Goal: Navigation & Orientation: Find specific page/section

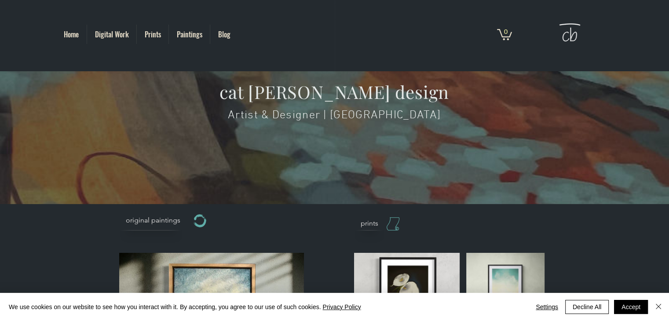
scroll to position [132, 0]
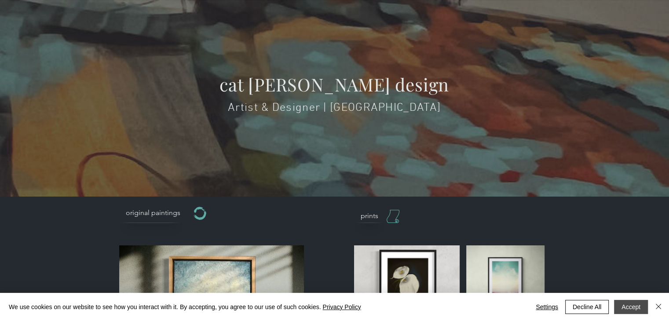
click at [637, 309] on button "Accept" at bounding box center [631, 307] width 34 height 14
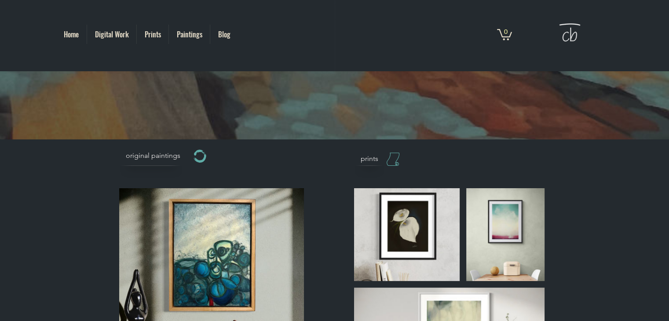
scroll to position [0, 0]
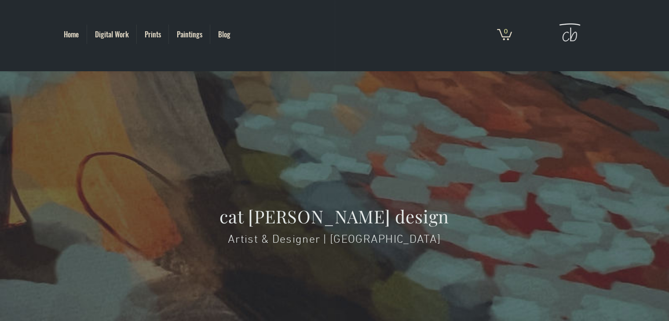
click at [216, 35] on p "Blog" at bounding box center [224, 34] width 21 height 19
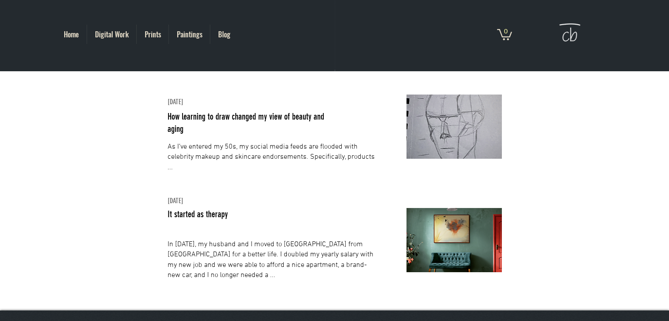
click at [190, 31] on p "Paintings" at bounding box center [189, 34] width 34 height 19
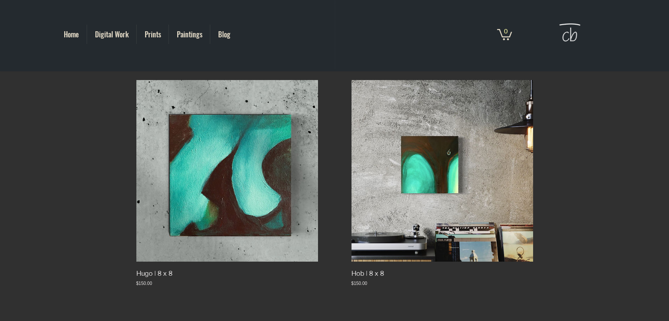
click at [75, 33] on p "Home" at bounding box center [71, 34] width 24 height 19
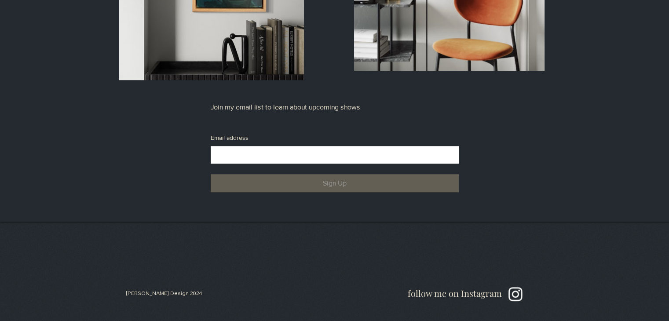
scroll to position [758, 0]
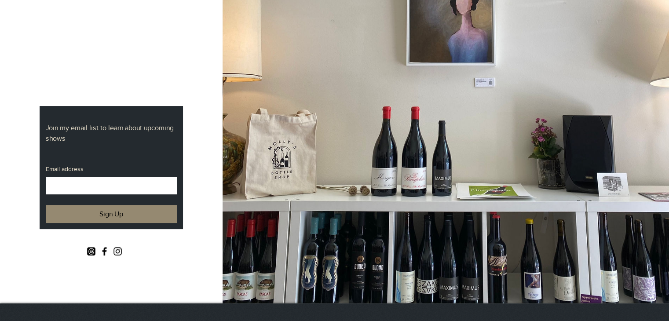
scroll to position [255, 0]
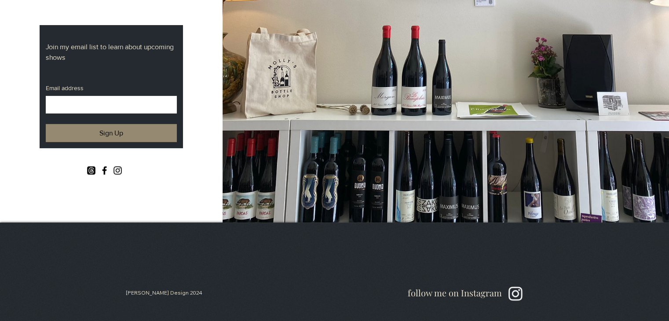
click at [104, 167] on img "Facebook" at bounding box center [104, 170] width 11 height 11
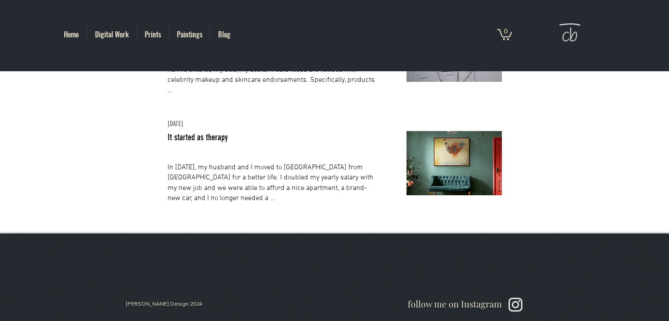
scroll to position [79, 0]
